Goal: Information Seeking & Learning: Learn about a topic

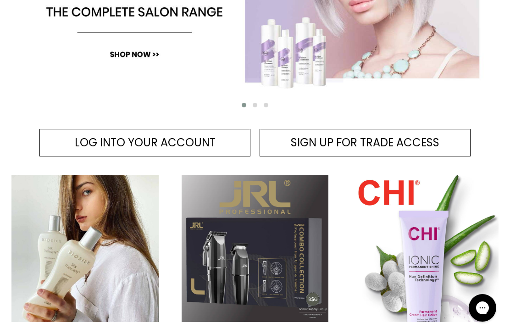
scroll to position [265, 0]
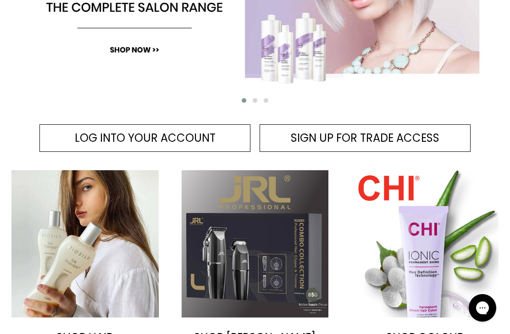
click at [187, 135] on span "LOG INTO YOUR ACCOUNT" at bounding box center [145, 137] width 141 height 15
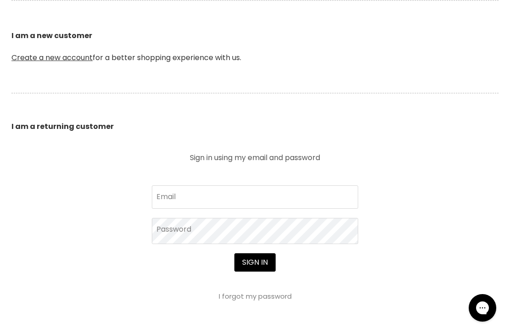
scroll to position [254, 0]
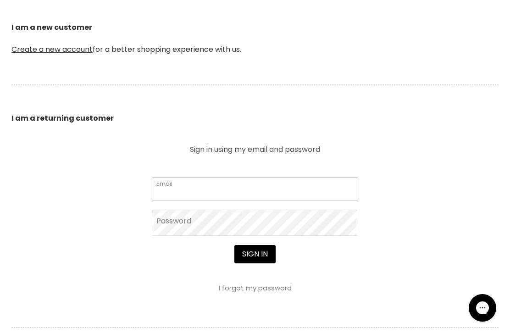
click at [290, 182] on input "Email" at bounding box center [255, 188] width 206 height 23
type input "[EMAIL_ADDRESS][DOMAIN_NAME]"
click at [255, 255] on button "Sign in" at bounding box center [254, 254] width 41 height 18
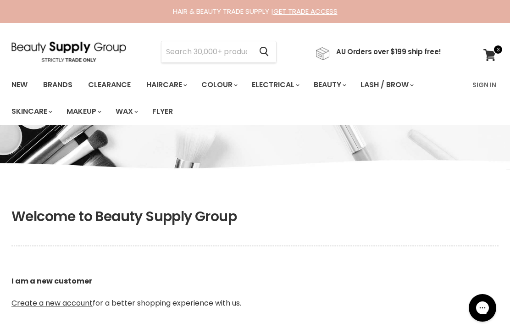
click at [493, 57] on icon at bounding box center [490, 55] width 12 height 12
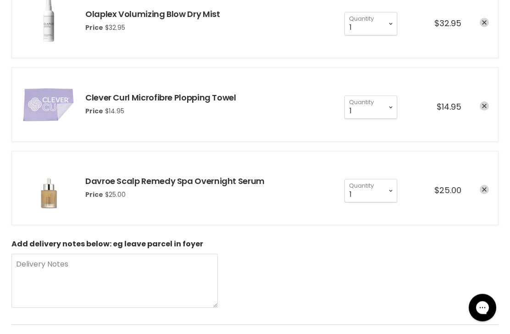
scroll to position [205, 0]
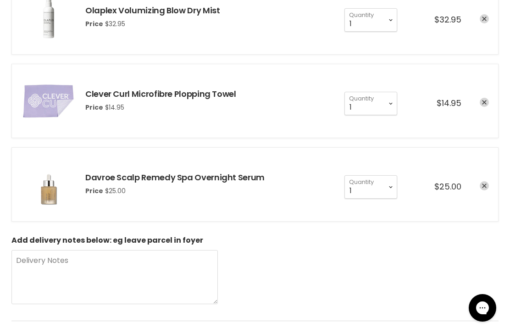
click at [102, 181] on link "Davroe Scalp Remedy Spa Overnight Serum" at bounding box center [174, 177] width 179 height 11
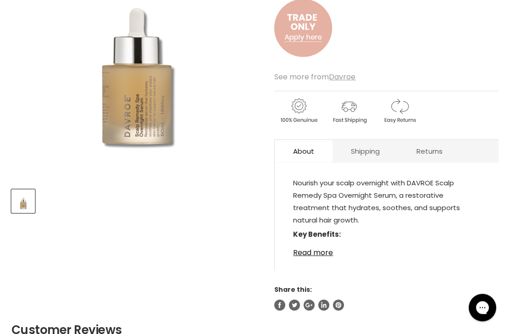
scroll to position [208, 0]
click at [318, 253] on link "Read more" at bounding box center [386, 250] width 187 height 14
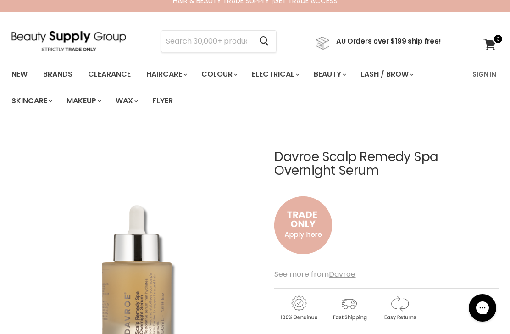
scroll to position [0, 0]
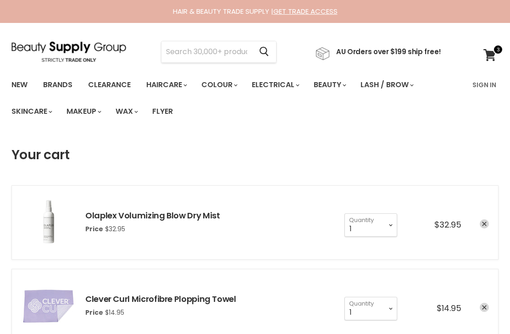
click at [224, 51] on input "Search" at bounding box center [207, 51] width 90 height 21
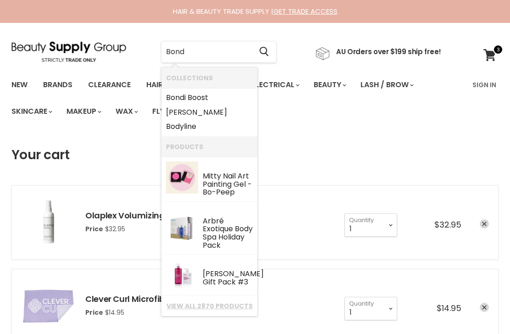
type input "Bondi"
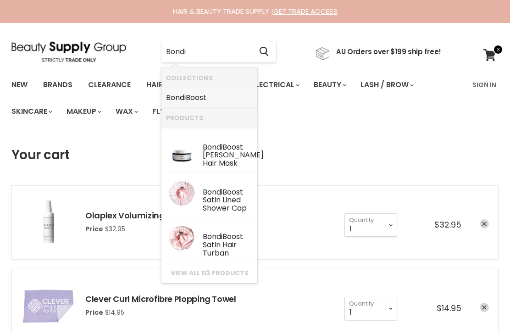
click at [191, 100] on link "Bondi Boost" at bounding box center [209, 97] width 87 height 15
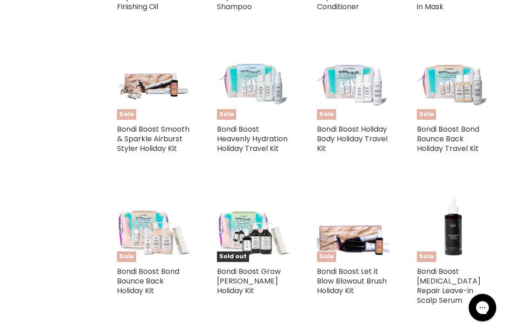
scroll to position [797, 0]
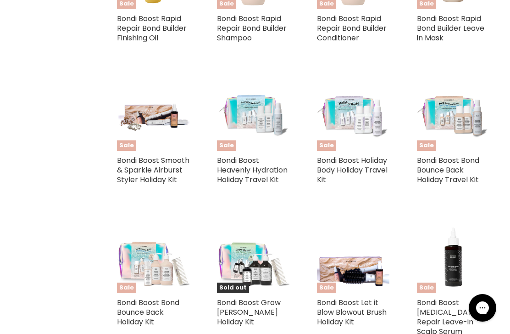
click at [451, 173] on link "Bondi Boost Bond Bounce Back Holiday Travel Kit" at bounding box center [448, 170] width 62 height 30
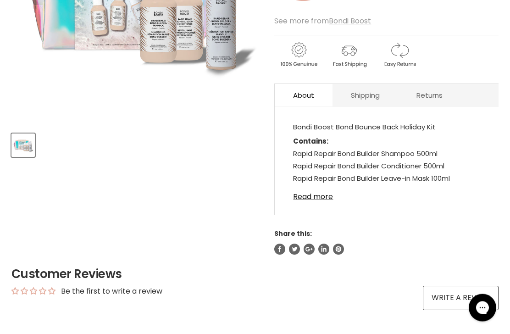
scroll to position [264, 0]
click at [320, 197] on link "Read more" at bounding box center [386, 194] width 187 height 14
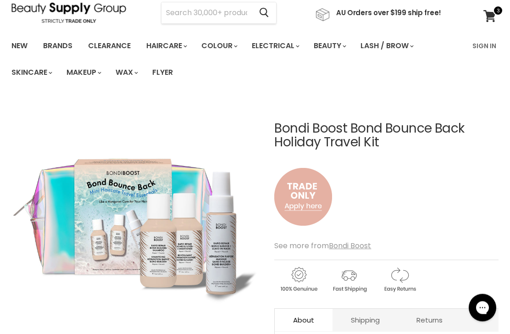
scroll to position [0, 0]
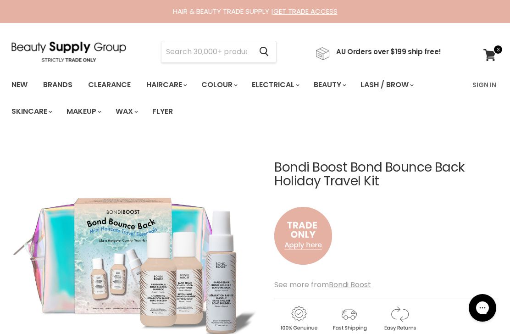
click at [489, 79] on link "Sign In" at bounding box center [484, 84] width 35 height 19
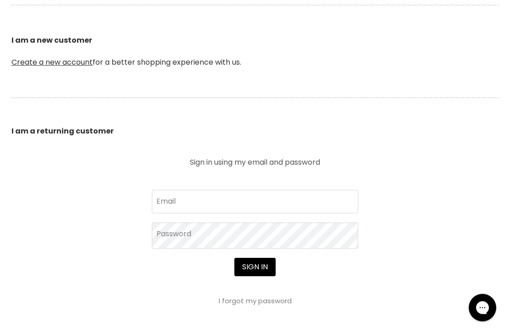
scroll to position [256, 0]
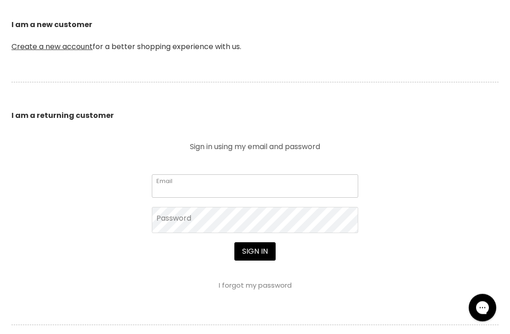
click at [280, 183] on input "Email" at bounding box center [255, 186] width 206 height 23
type input "deborahbeer01@gmail.com"
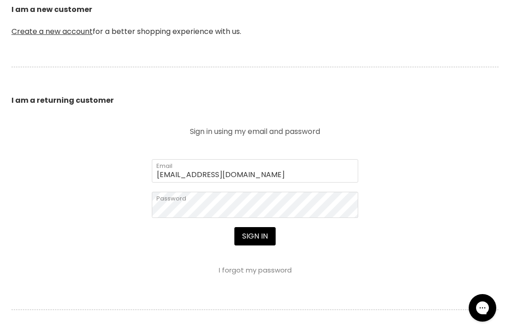
click at [258, 245] on button "Sign in" at bounding box center [254, 236] width 41 height 18
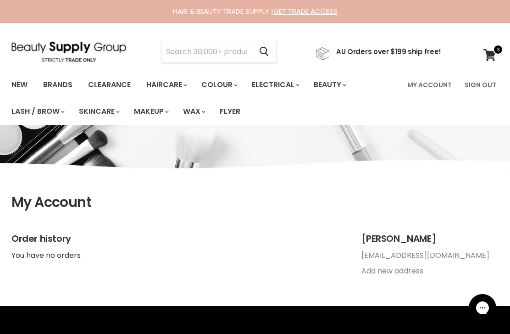
click at [235, 51] on input "Search" at bounding box center [207, 51] width 90 height 21
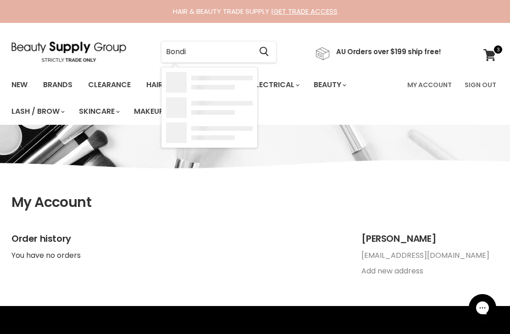
type input "Bondi"
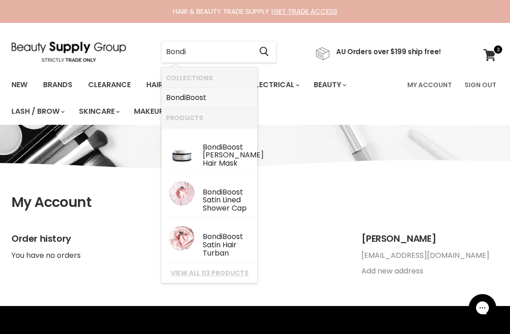
click at [195, 98] on link "Bondi Boost" at bounding box center [209, 97] width 87 height 15
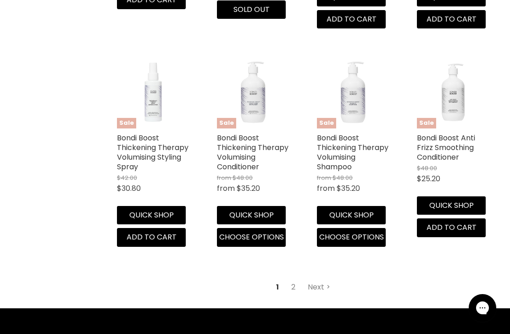
scroll to position [2717, 0]
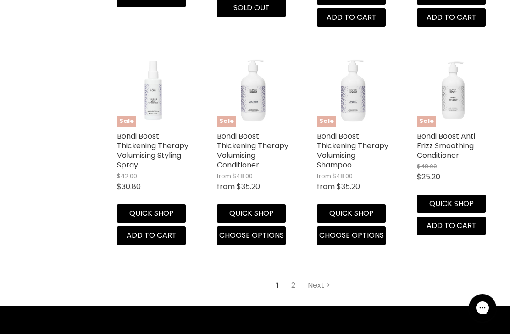
click at [166, 157] on link "Bondi Boost Thickening Therapy Volumising Styling Spray" at bounding box center [153, 150] width 72 height 39
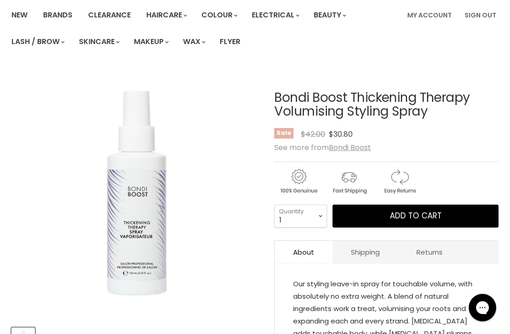
scroll to position [68, 0]
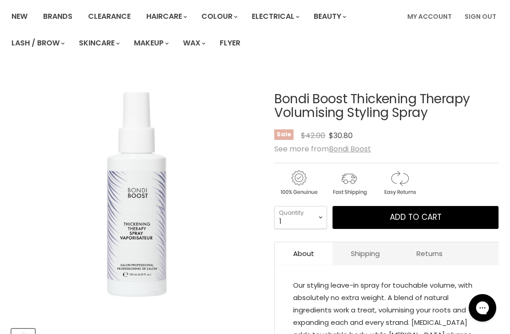
click at [464, 217] on button "Add to cart" at bounding box center [416, 217] width 166 height 23
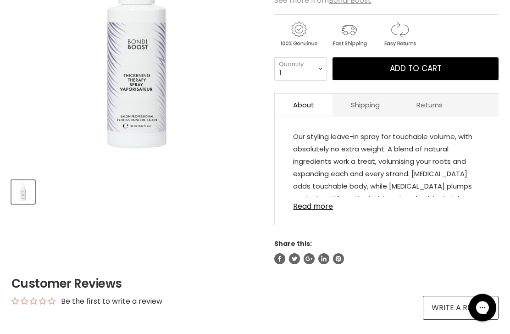
scroll to position [218, 0]
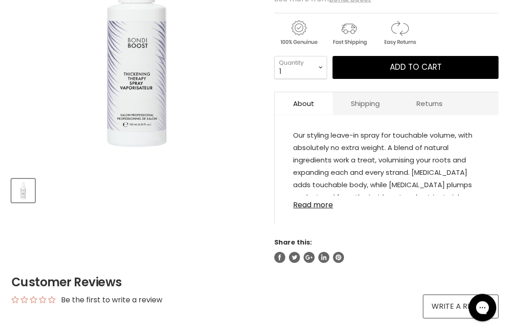
click at [318, 209] on link "Read more" at bounding box center [386, 203] width 187 height 14
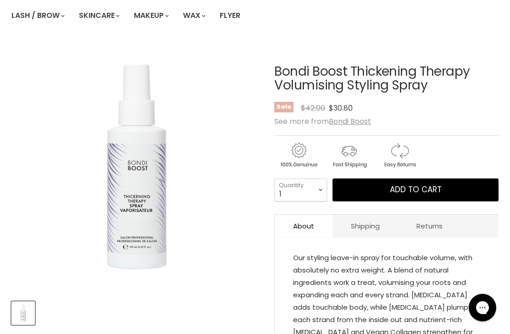
scroll to position [0, 0]
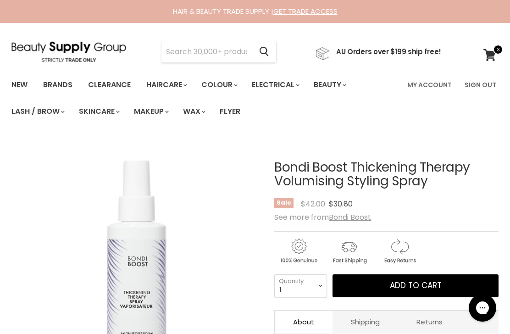
click at [219, 52] on input "Search" at bounding box center [207, 51] width 90 height 21
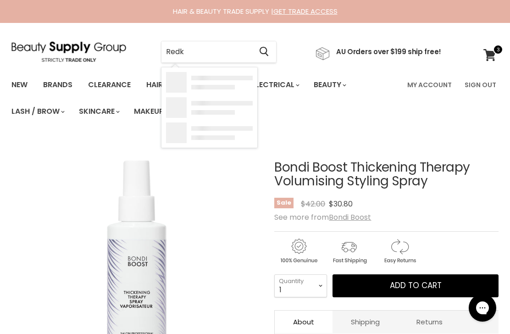
type input "Redke"
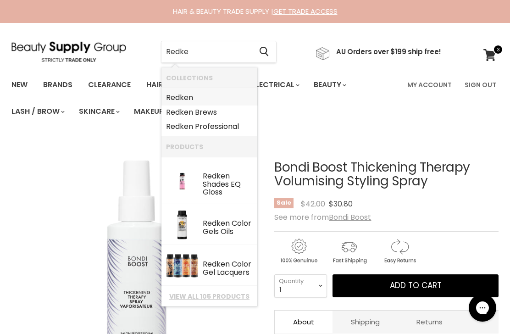
click at [183, 96] on b "Redke" at bounding box center [177, 97] width 22 height 11
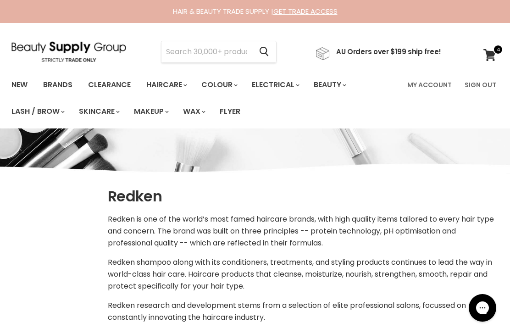
select select "manual"
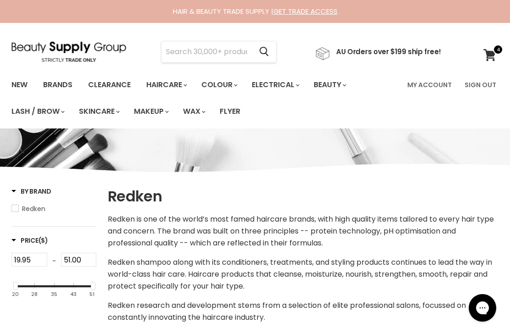
click at [207, 61] on input "Search" at bounding box center [207, 51] width 90 height 21
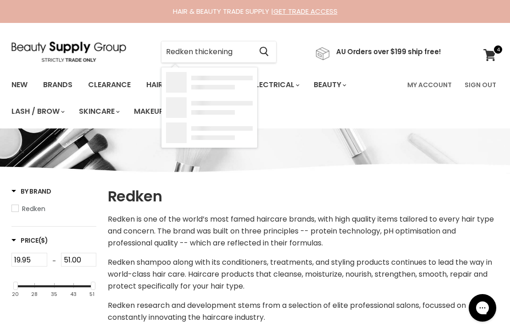
type input "Redken thickening"
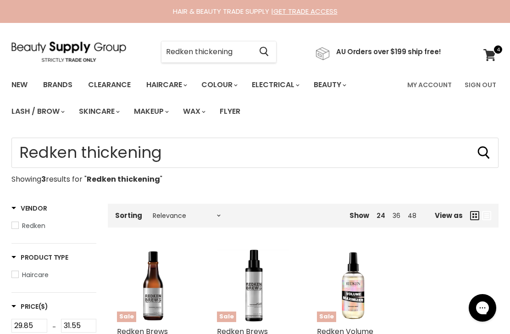
type input "Redken thickening"
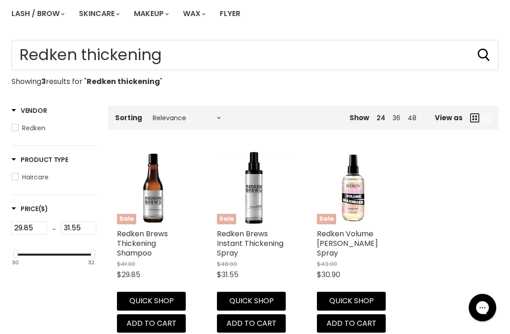
scroll to position [98, 0]
click at [351, 253] on link "Redken Volume [PERSON_NAME] Spray" at bounding box center [347, 243] width 61 height 30
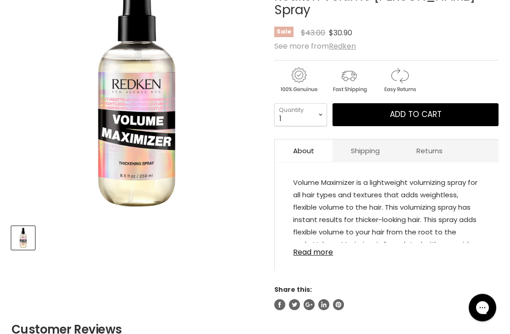
scroll to position [171, 0]
click at [317, 256] on link "Read more" at bounding box center [386, 250] width 187 height 14
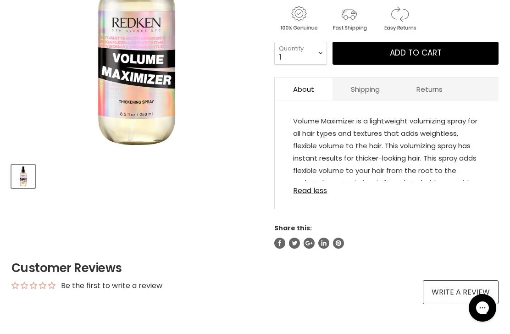
scroll to position [230, 0]
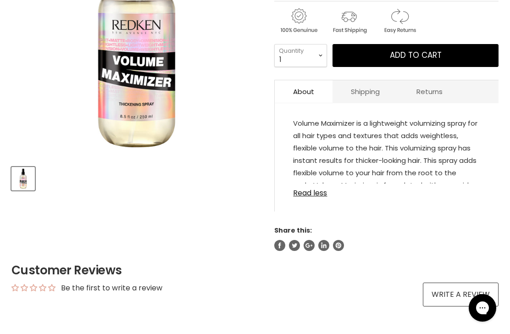
click at [322, 197] on link "Read less" at bounding box center [386, 191] width 187 height 14
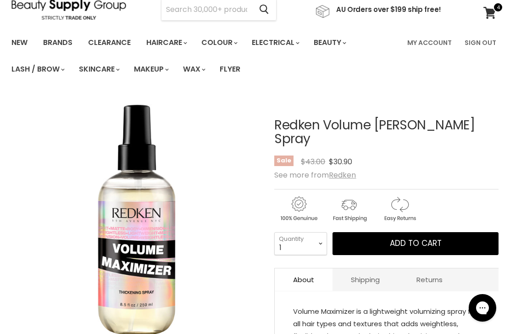
scroll to position [0, 0]
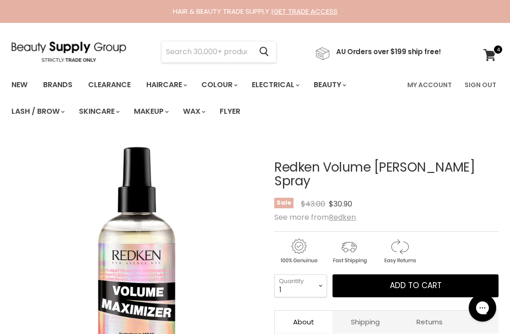
click at [225, 52] on input "Search" at bounding box center [207, 51] width 90 height 21
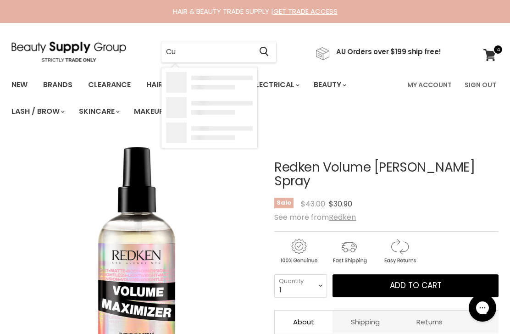
type input "Cur"
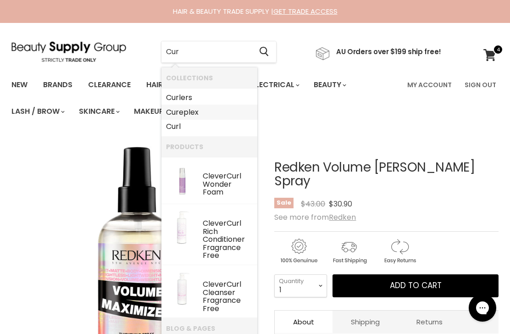
click at [195, 114] on link "Cur eplex" at bounding box center [209, 112] width 87 height 15
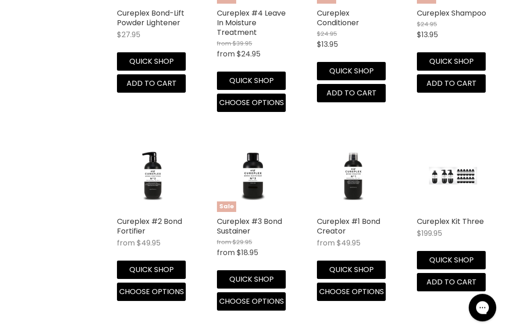
scroll to position [503, 0]
click at [351, 224] on link "Cureplex #1 Bond Creator" at bounding box center [348, 226] width 63 height 20
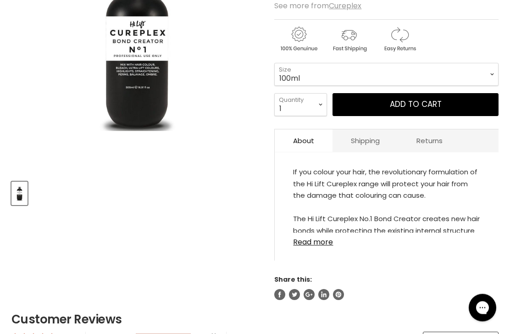
scroll to position [216, 0]
click at [316, 246] on link "Read more" at bounding box center [386, 240] width 187 height 14
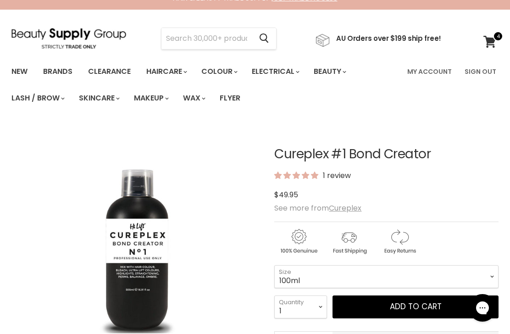
scroll to position [0, 0]
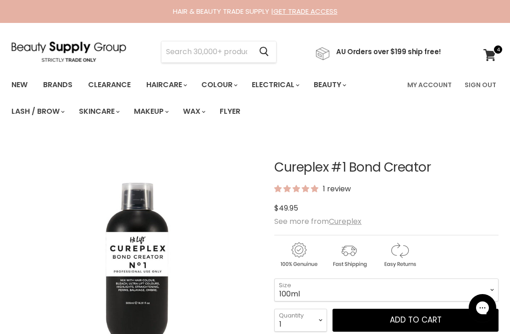
click at [221, 56] on input "Search" at bounding box center [207, 51] width 90 height 21
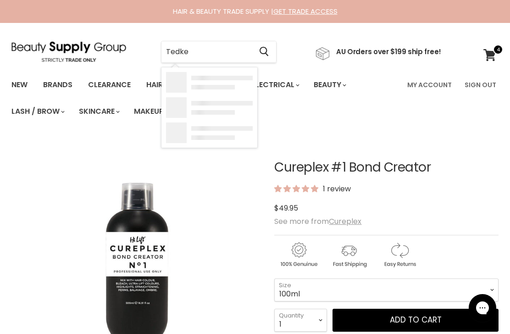
type input "Tedken"
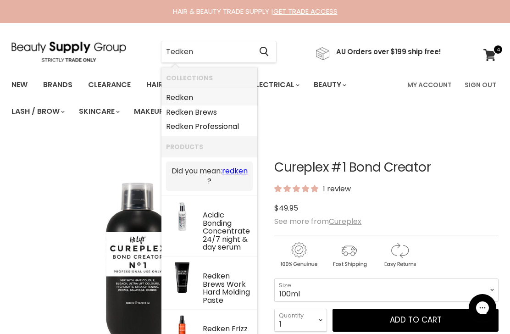
click at [181, 99] on link "Redken" at bounding box center [209, 97] width 87 height 15
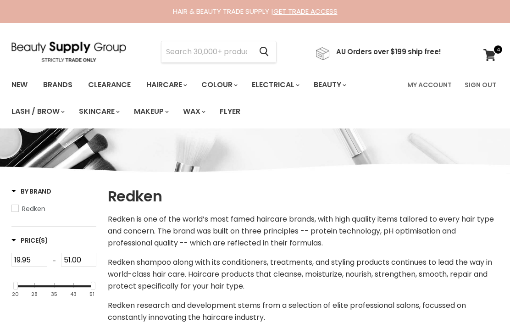
select select "manual"
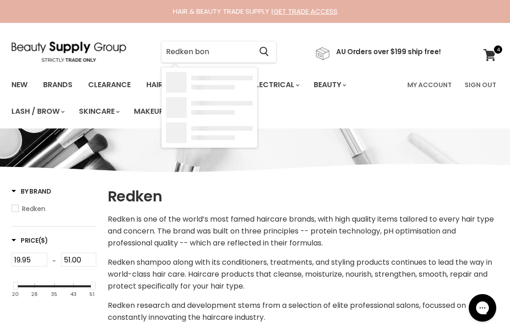
type input "Redken bond"
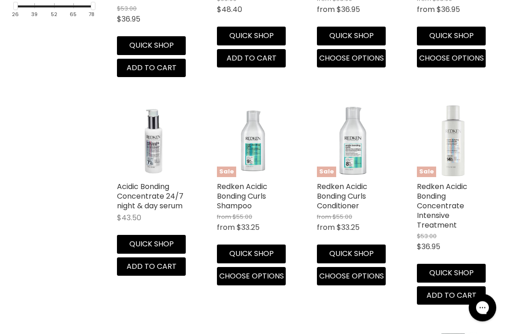
scroll to position [373, 0]
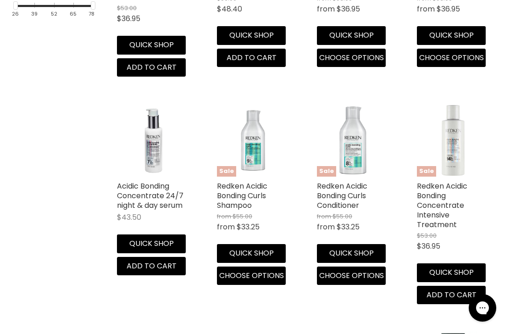
click at [225, 189] on link "Redken Acidic Bonding Curls Shampoo" at bounding box center [242, 196] width 50 height 30
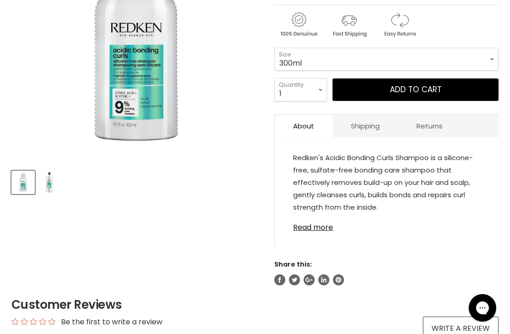
scroll to position [236, 0]
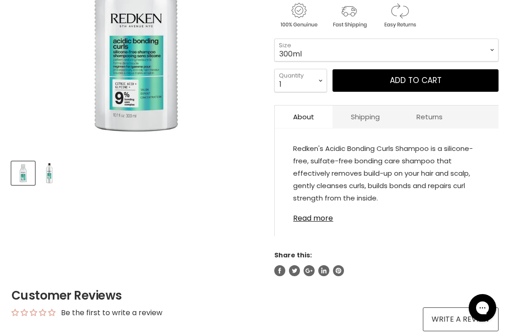
click at [320, 220] on link "Read more" at bounding box center [386, 216] width 187 height 14
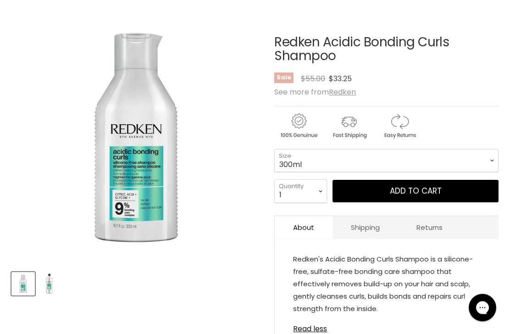
scroll to position [117, 0]
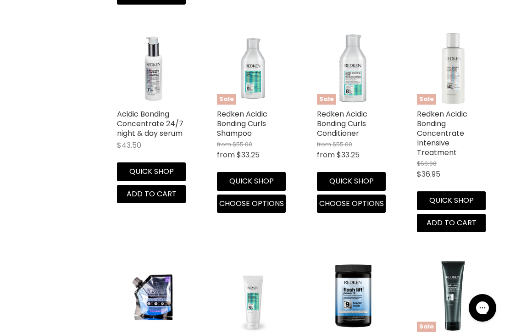
click at [428, 120] on link "Redken Acidic Bonding Concentrate Intensive Treatment" at bounding box center [442, 133] width 50 height 49
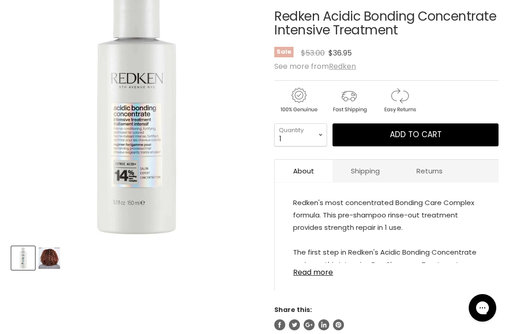
scroll to position [167, 0]
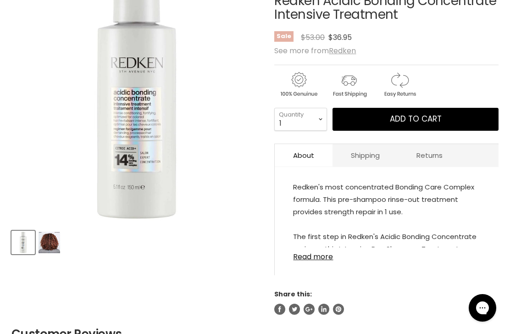
click at [317, 257] on link "Read more" at bounding box center [386, 254] width 187 height 14
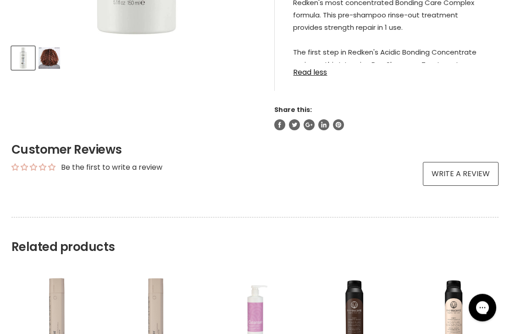
scroll to position [349, 0]
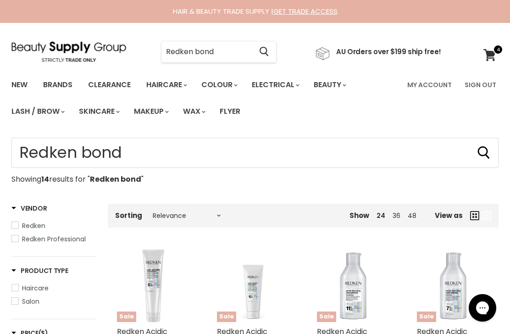
click at [222, 50] on input "Redken bond" at bounding box center [207, 51] width 90 height 21
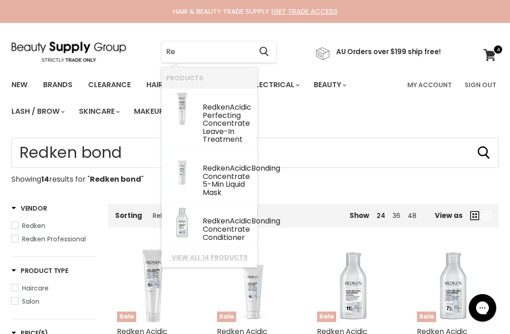
type input "R"
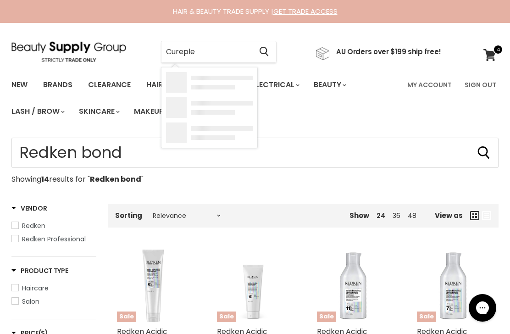
type input "Cureplex"
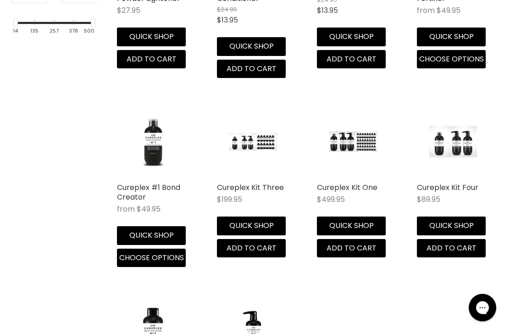
scroll to position [343, 0]
click at [465, 187] on link "Cureplex Kit Four" at bounding box center [447, 187] width 61 height 11
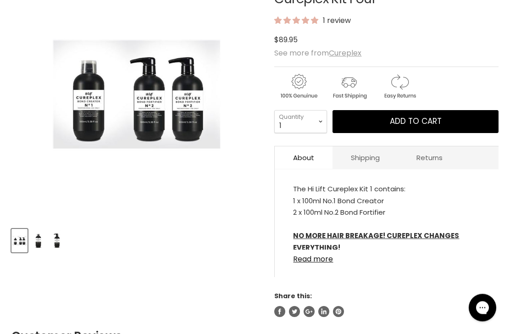
scroll to position [184, 0]
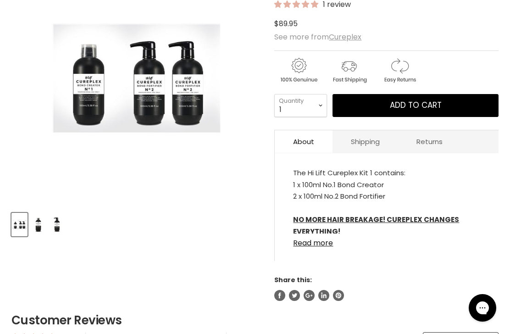
click at [312, 246] on link "Read more" at bounding box center [386, 241] width 187 height 14
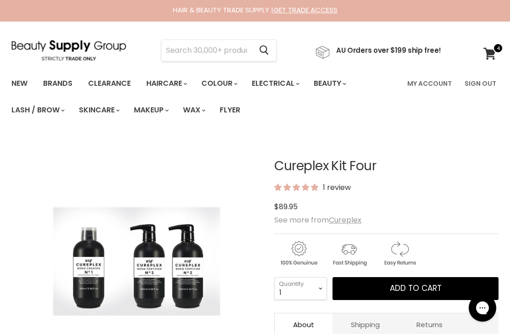
scroll to position [1, 0]
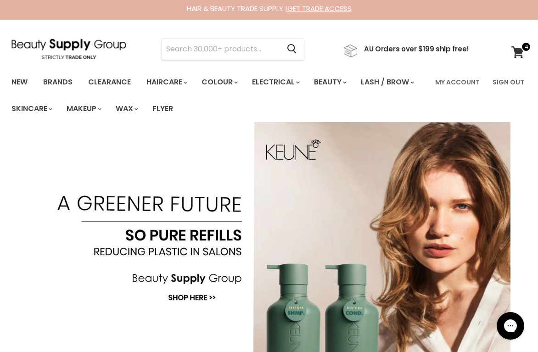
click at [255, 45] on input "Search" at bounding box center [221, 49] width 118 height 21
click at [444, 117] on ul "My Account Sign Out" at bounding box center [477, 98] width 97 height 50
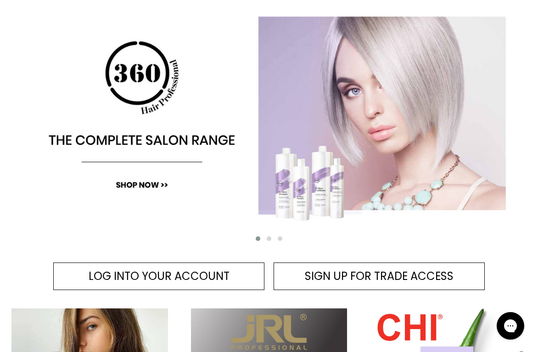
scroll to position [144, 0]
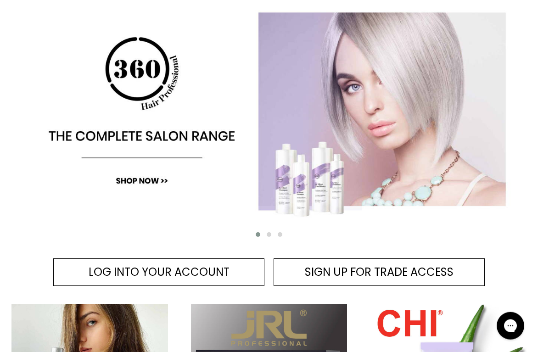
click at [223, 270] on span "LOG INTO YOUR ACCOUNT" at bounding box center [159, 271] width 141 height 15
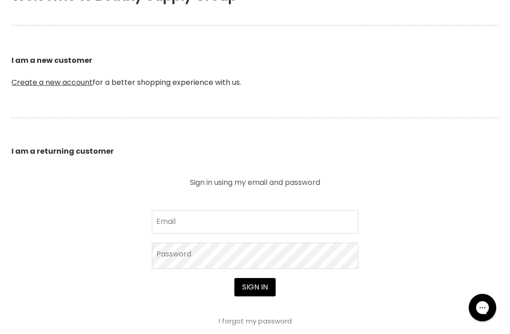
scroll to position [240, 0]
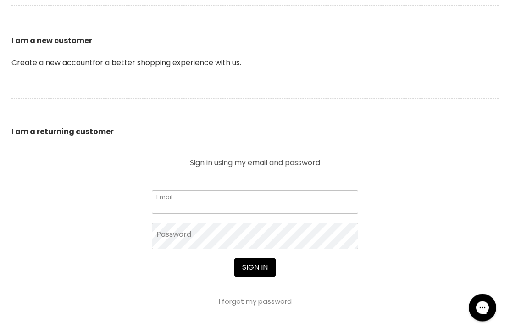
click at [270, 206] on input "Email" at bounding box center [255, 202] width 206 height 23
type input "deborahbeer01@gmail.com"
click at [255, 268] on button "Sign in" at bounding box center [254, 268] width 41 height 18
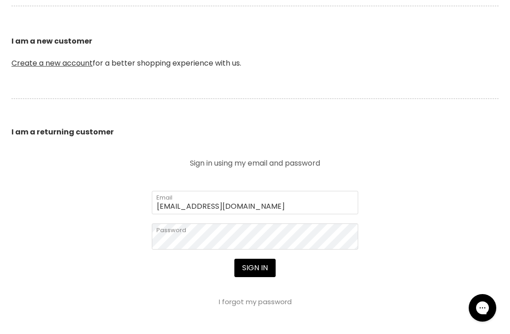
scroll to position [240, 0]
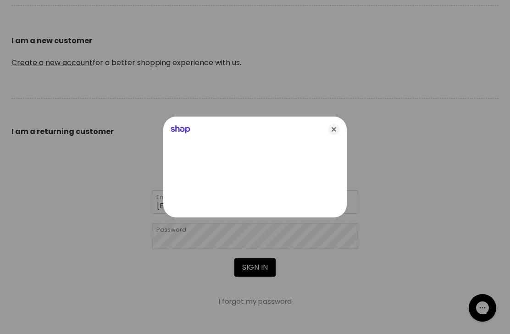
click at [262, 267] on div at bounding box center [255, 167] width 510 height 334
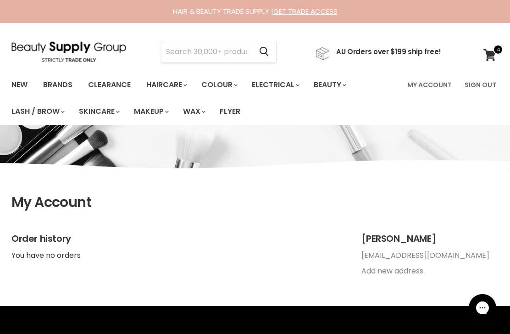
click at [238, 50] on input "Search" at bounding box center [207, 51] width 90 height 21
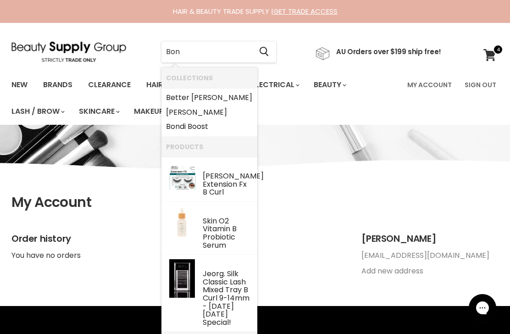
type input "Bond"
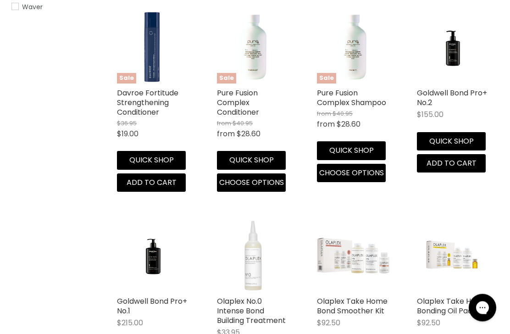
scroll to position [704, 0]
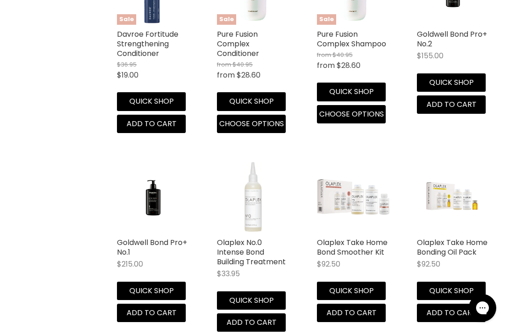
click at [119, 252] on link "Goldwell Bond Pro+ No.1" at bounding box center [152, 247] width 70 height 20
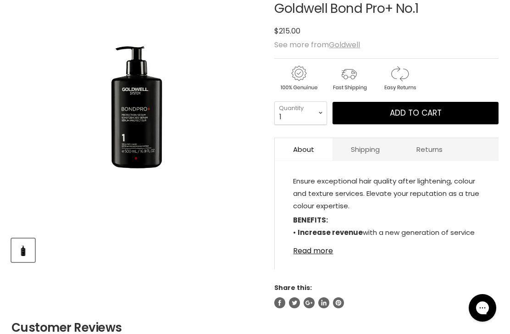
scroll to position [164, 0]
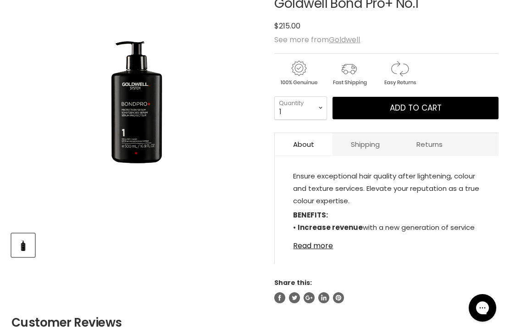
click at [312, 250] on link "Read more" at bounding box center [386, 243] width 187 height 14
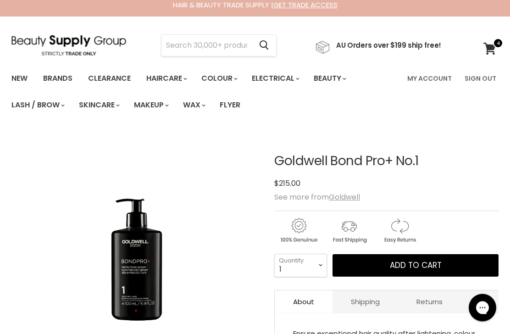
scroll to position [0, 0]
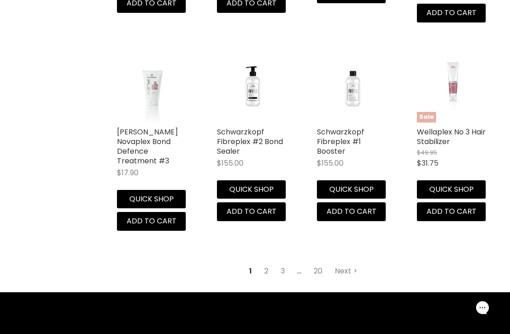
scroll to position [1231, 0]
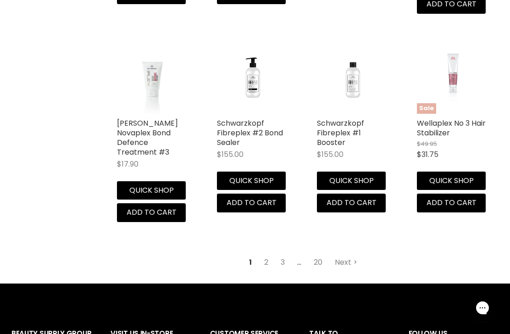
click at [353, 256] on link "Next" at bounding box center [346, 262] width 33 height 17
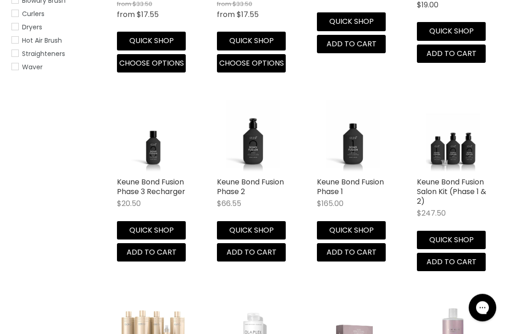
scroll to position [585, 0]
click at [243, 189] on link "Keune Bond Fusion Phase 2" at bounding box center [250, 187] width 67 height 20
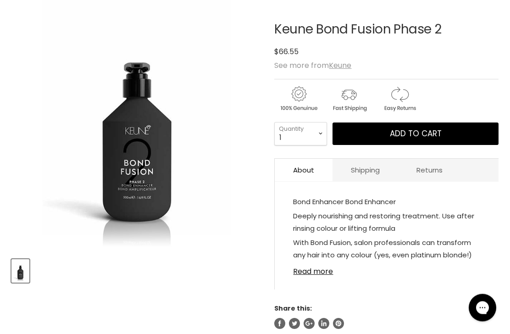
scroll to position [139, 0]
click at [314, 273] on link "Read more" at bounding box center [386, 269] width 187 height 14
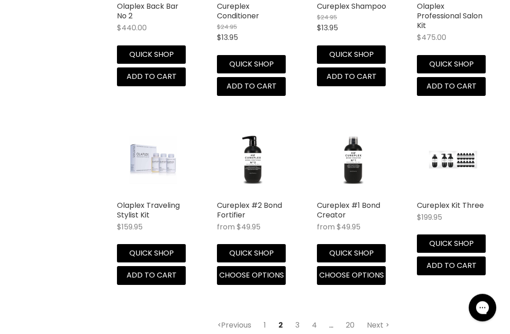
scroll to position [1169, 0]
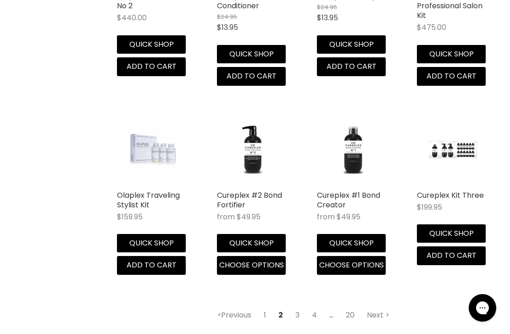
click at [389, 323] on link "Next" at bounding box center [378, 315] width 33 height 17
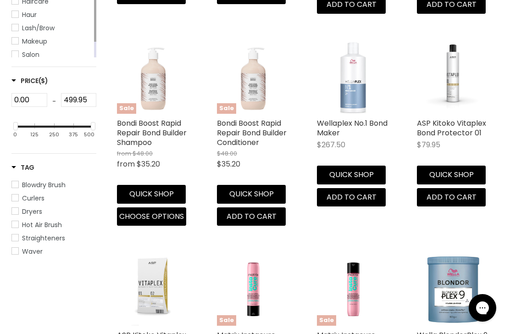
scroll to position [217, 0]
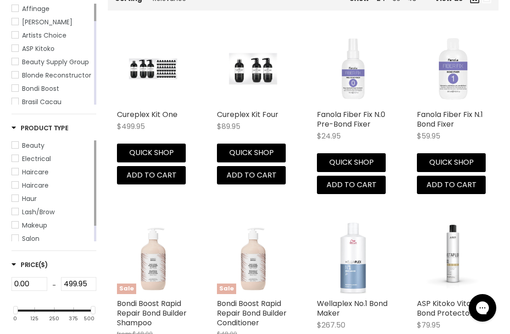
click at [157, 73] on img "Main content" at bounding box center [153, 69] width 48 height 72
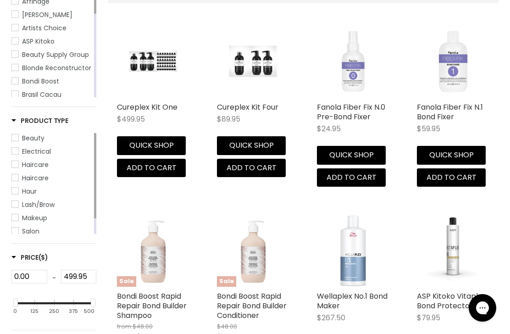
click at [266, 106] on link "Cureplex Kit Four" at bounding box center [247, 107] width 61 height 11
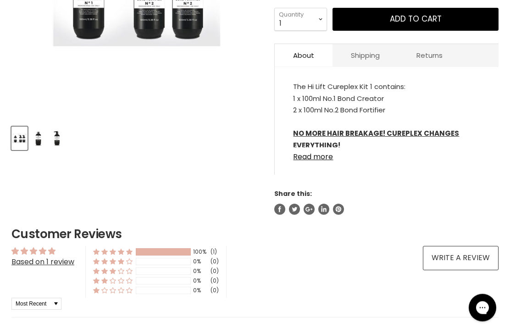
scroll to position [271, 0]
click at [324, 161] on link "Read more" at bounding box center [386, 154] width 187 height 14
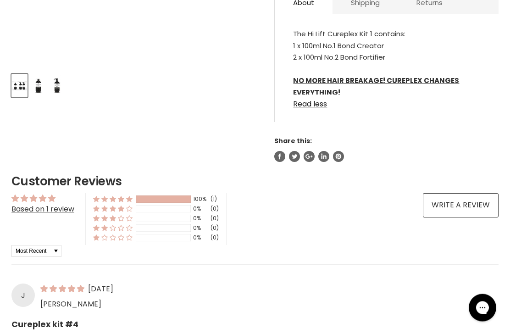
scroll to position [308, 0]
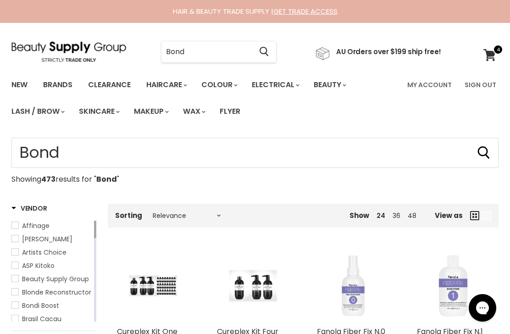
click at [228, 50] on input "Bond" at bounding box center [207, 51] width 90 height 21
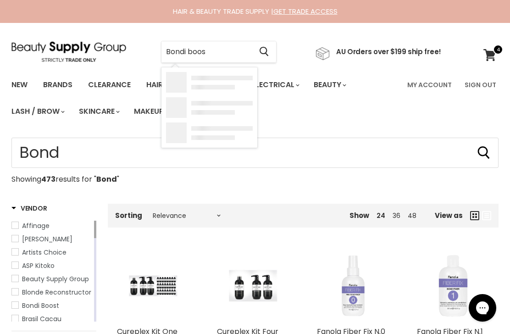
type input "Bondi boost"
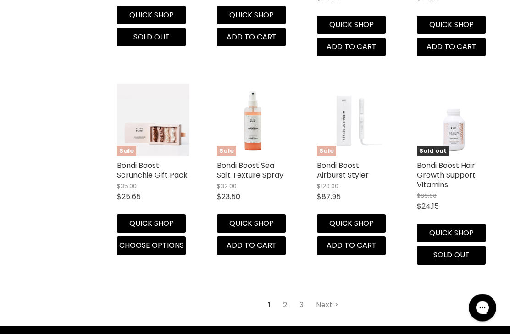
scroll to position [1218, 0]
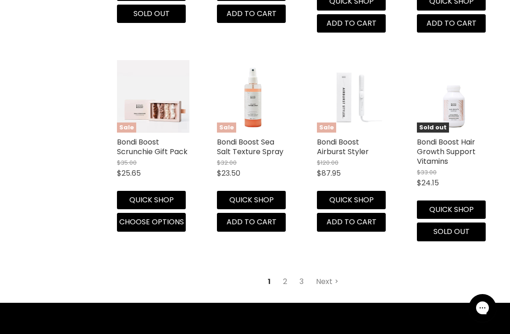
click at [324, 274] on link "Next" at bounding box center [327, 281] width 33 height 17
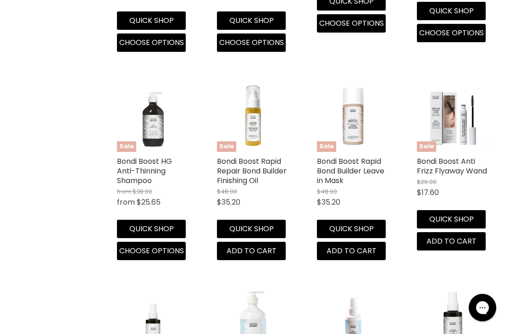
scroll to position [1029, 0]
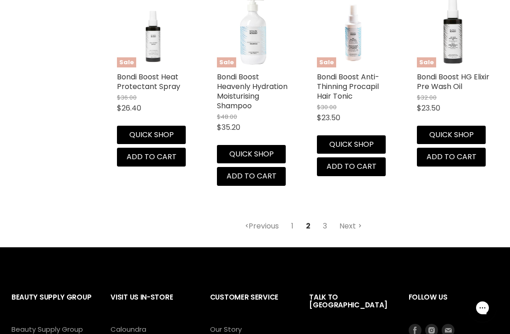
click at [356, 220] on link "Next" at bounding box center [350, 226] width 33 height 17
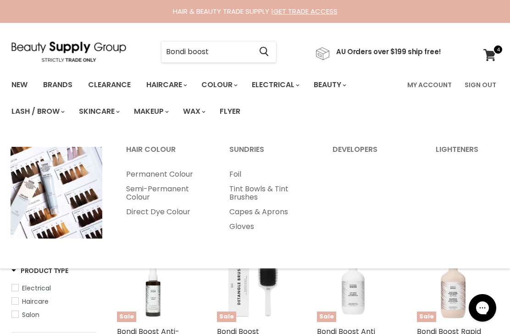
click at [237, 57] on input "Bondi boost" at bounding box center [207, 51] width 90 height 21
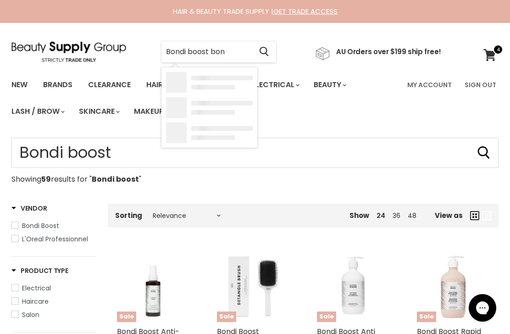
type input "Bondi boost bond"
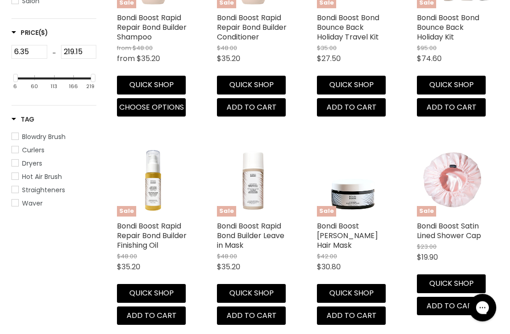
scroll to position [314, 0]
click at [267, 225] on link "Bondi Boost Rapid Bond Builder Leave in Mask" at bounding box center [250, 236] width 67 height 30
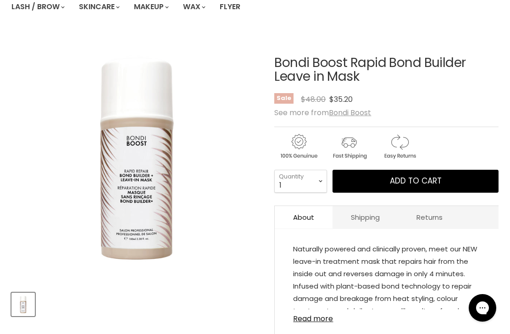
scroll to position [106, 0]
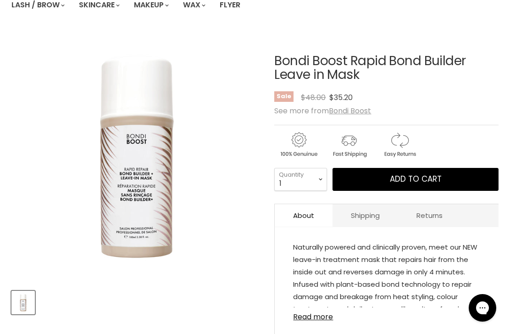
click at [323, 321] on link "Read more" at bounding box center [386, 314] width 187 height 14
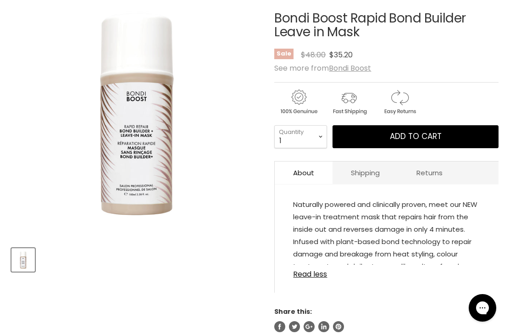
scroll to position [139, 0]
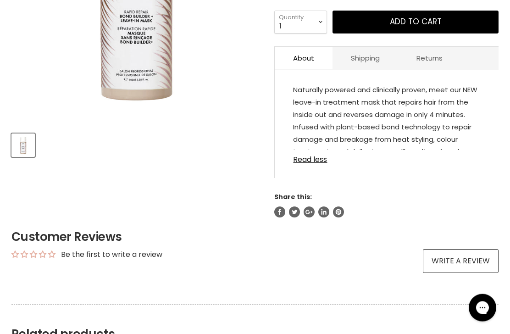
click at [312, 164] on link "Read less" at bounding box center [386, 157] width 187 height 14
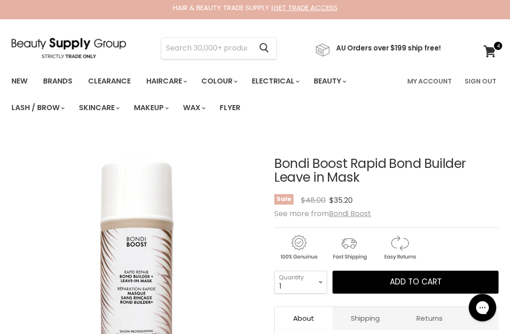
scroll to position [0, 0]
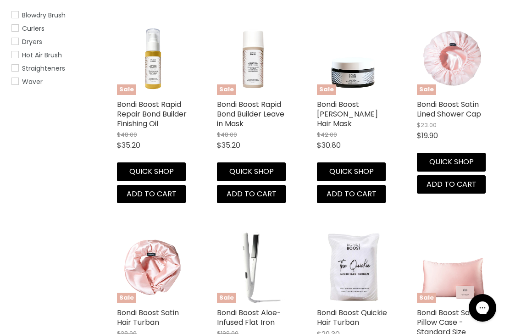
click at [127, 118] on link "Bondi Boost Rapid Repair Bond Builder Finishing Oil" at bounding box center [152, 114] width 70 height 30
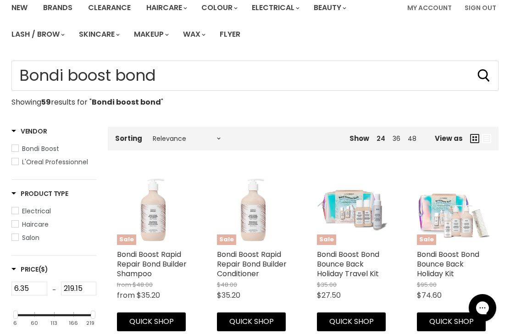
scroll to position [77, 0]
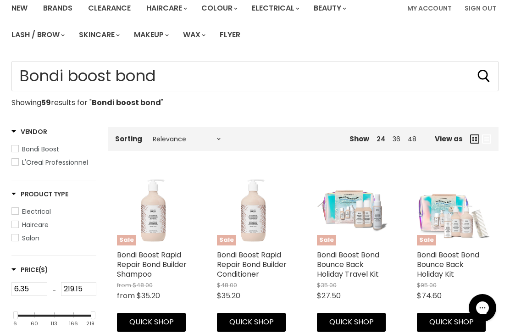
click at [356, 268] on link "Bondi Boost Bond Bounce Back Holiday Travel Kit" at bounding box center [348, 265] width 62 height 30
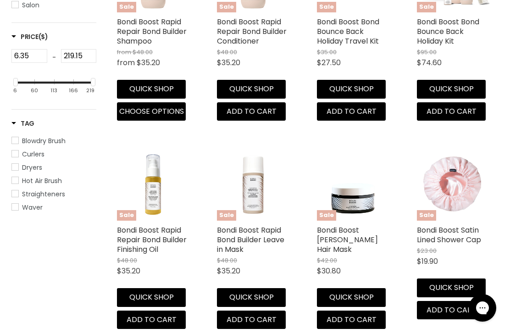
scroll to position [313, 0]
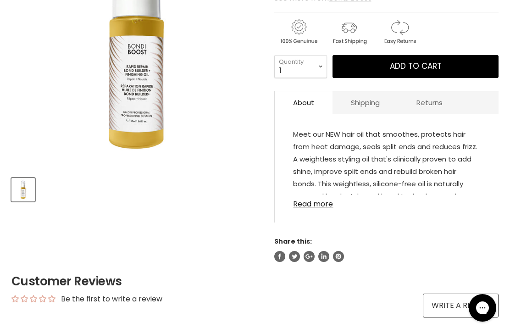
scroll to position [220, 0]
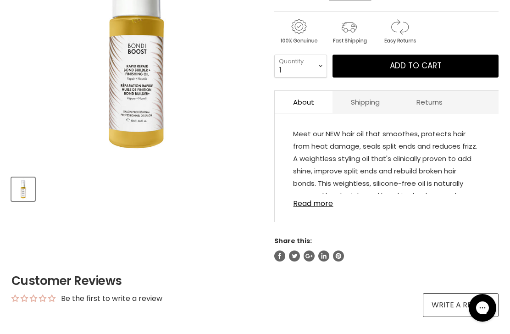
click at [323, 208] on link "Read more" at bounding box center [386, 201] width 187 height 14
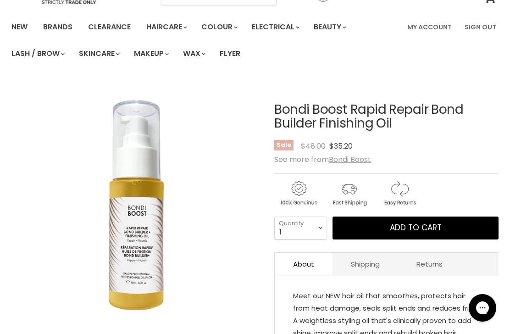
scroll to position [57, 0]
